Goal: Information Seeking & Learning: Find specific fact

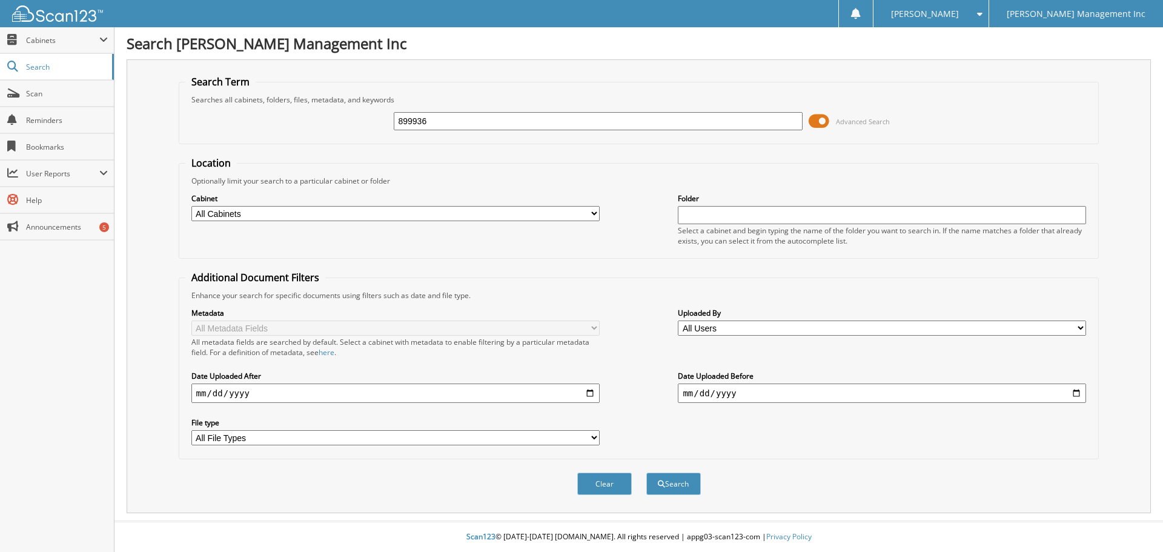
type input "899936"
click at [646, 473] on button "Search" at bounding box center [673, 484] width 55 height 22
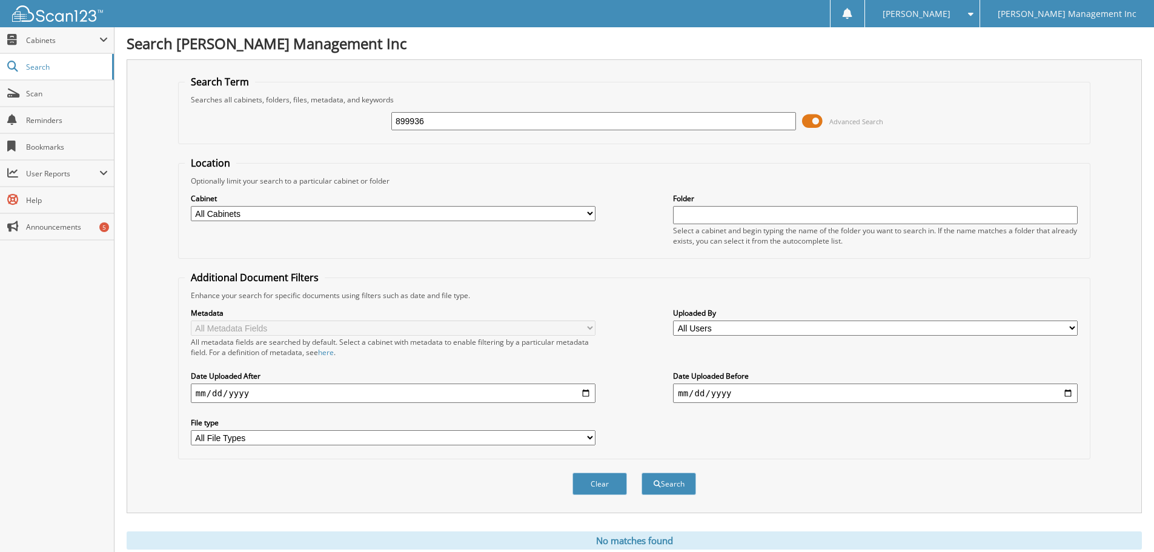
drag, startPoint x: 452, startPoint y: 119, endPoint x: 338, endPoint y: 125, distance: 114.1
click at [338, 125] on div "899936 Advanced Search" at bounding box center [634, 121] width 899 height 33
type input "902047"
click at [642, 473] on button "Search" at bounding box center [669, 484] width 55 height 22
click at [689, 485] on button "Search" at bounding box center [669, 484] width 55 height 22
